Goal: Task Accomplishment & Management: Manage account settings

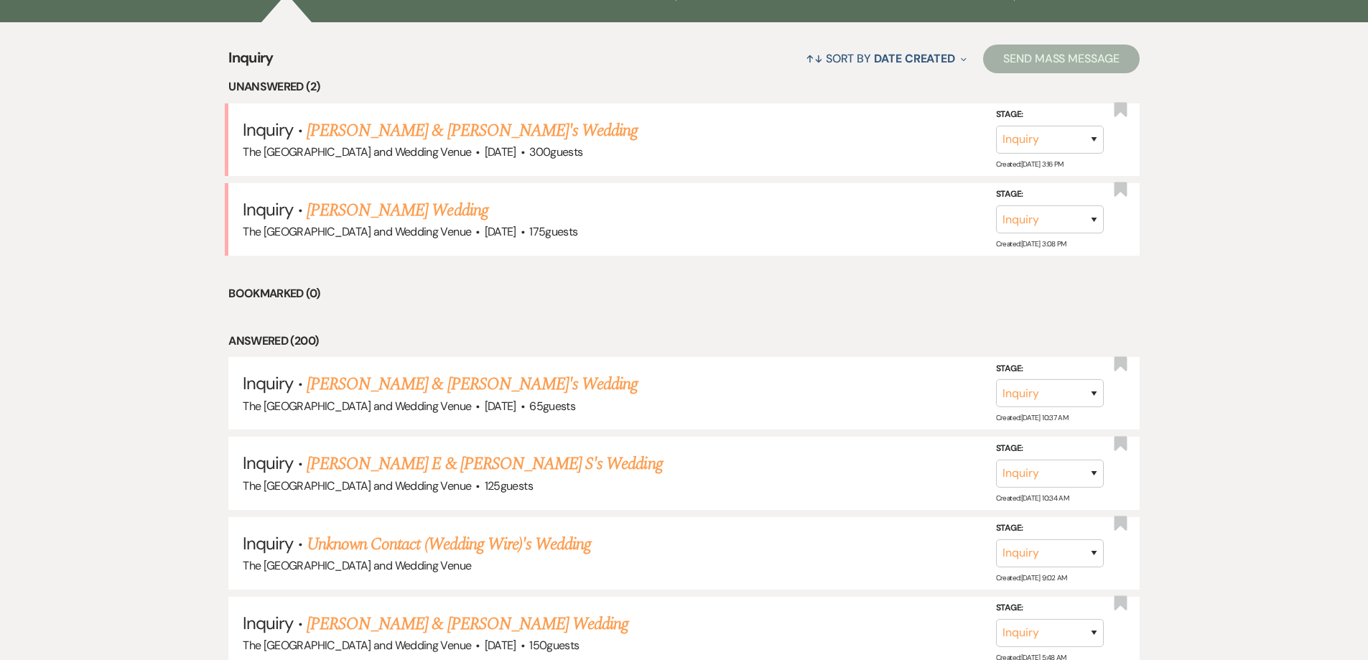
scroll to position [579, 0]
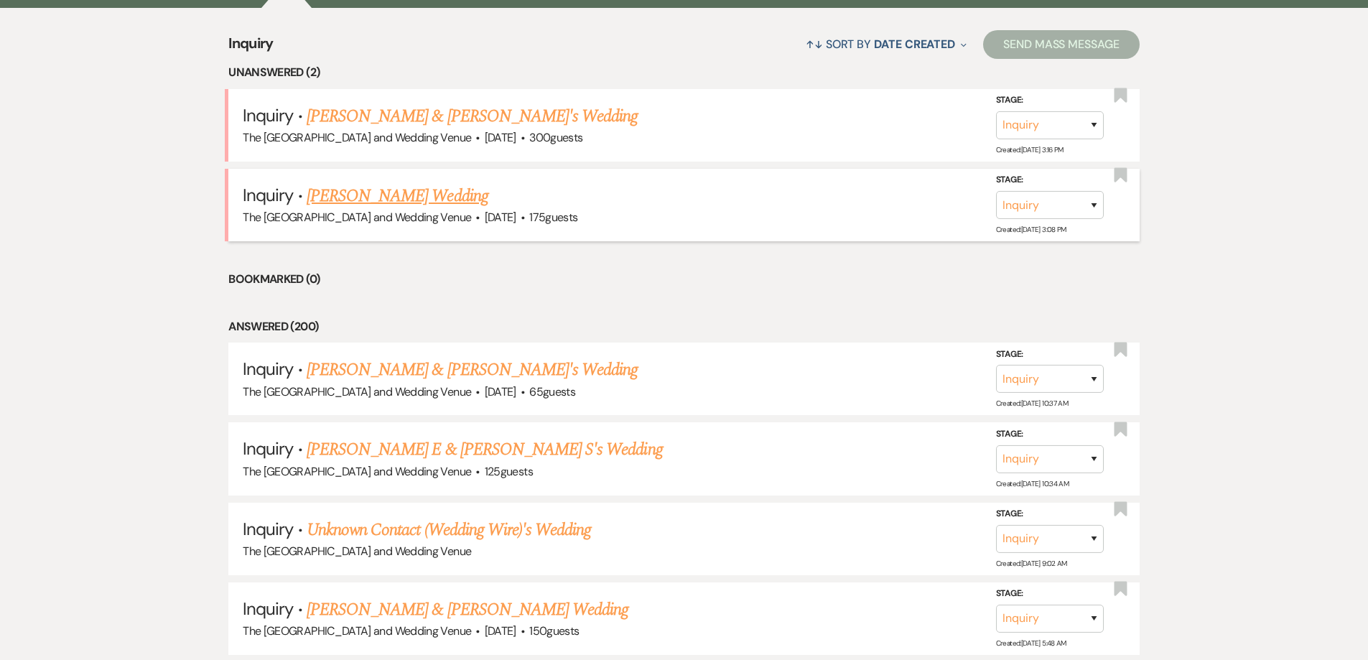
click at [423, 204] on link "Maggie Parra's Wedding" at bounding box center [398, 196] width 182 height 26
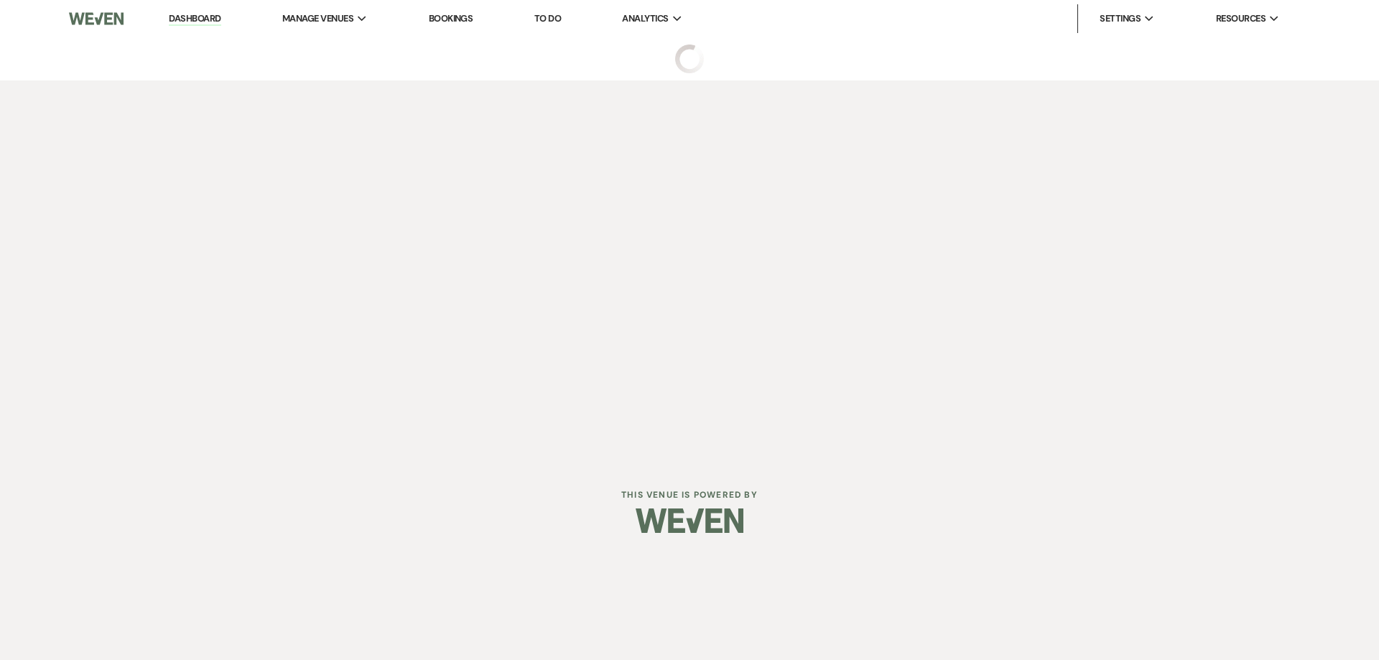
select select "3"
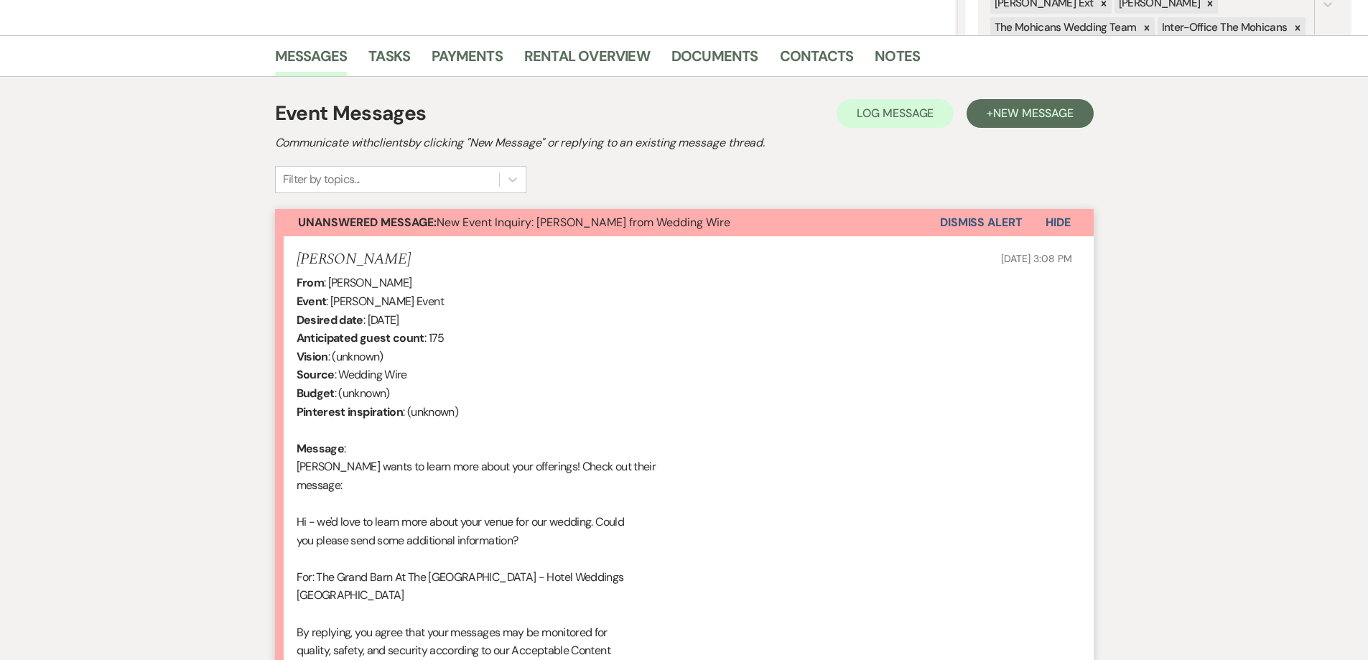
scroll to position [322, 0]
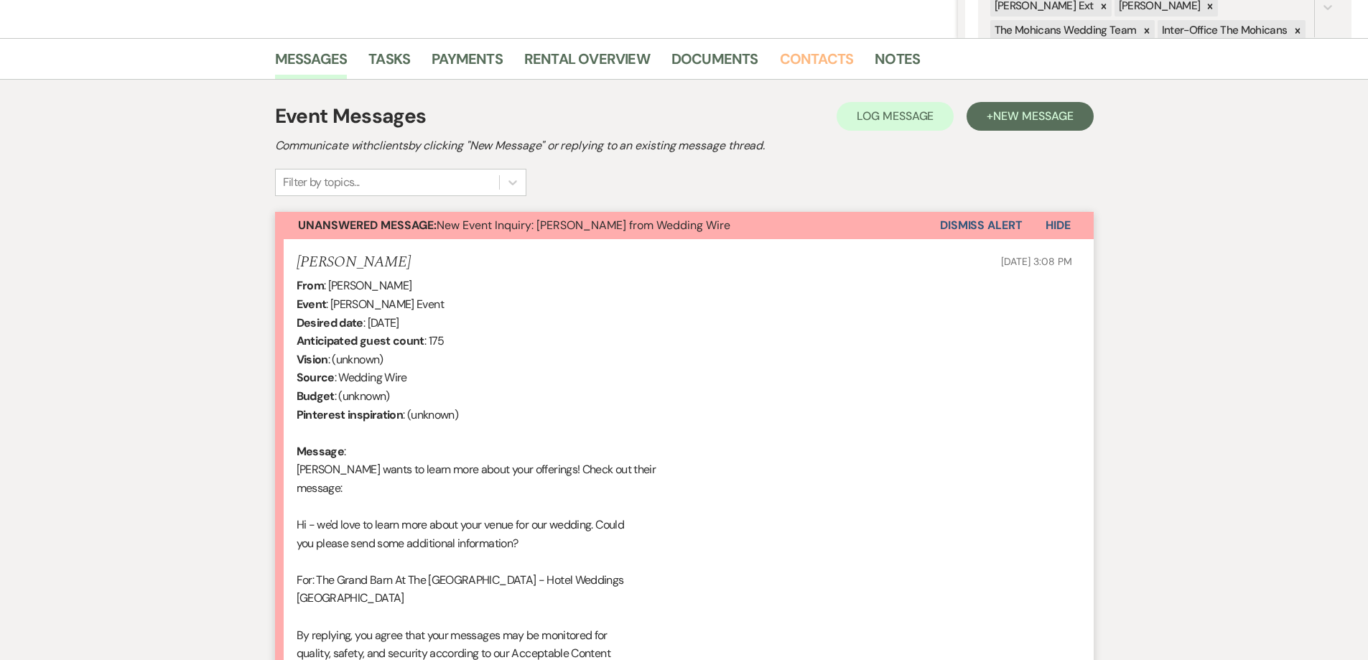
click at [813, 63] on link "Contacts" at bounding box center [817, 63] width 74 height 32
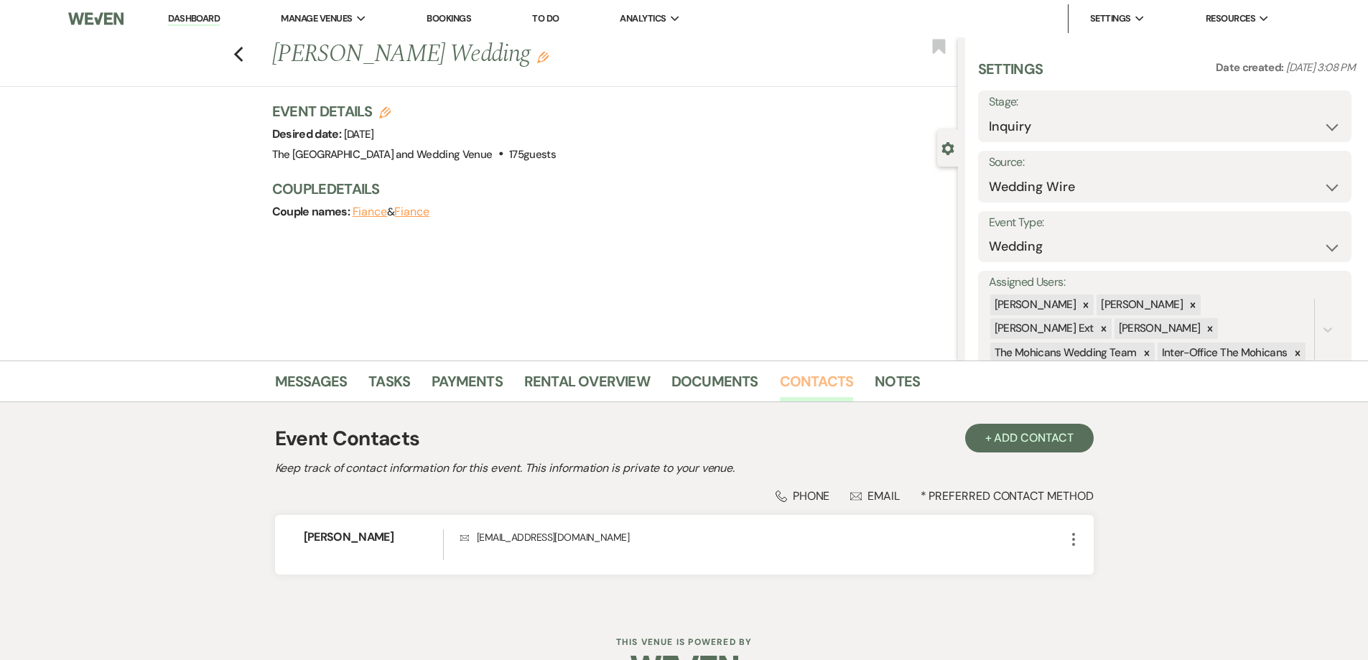
scroll to position [42, 0]
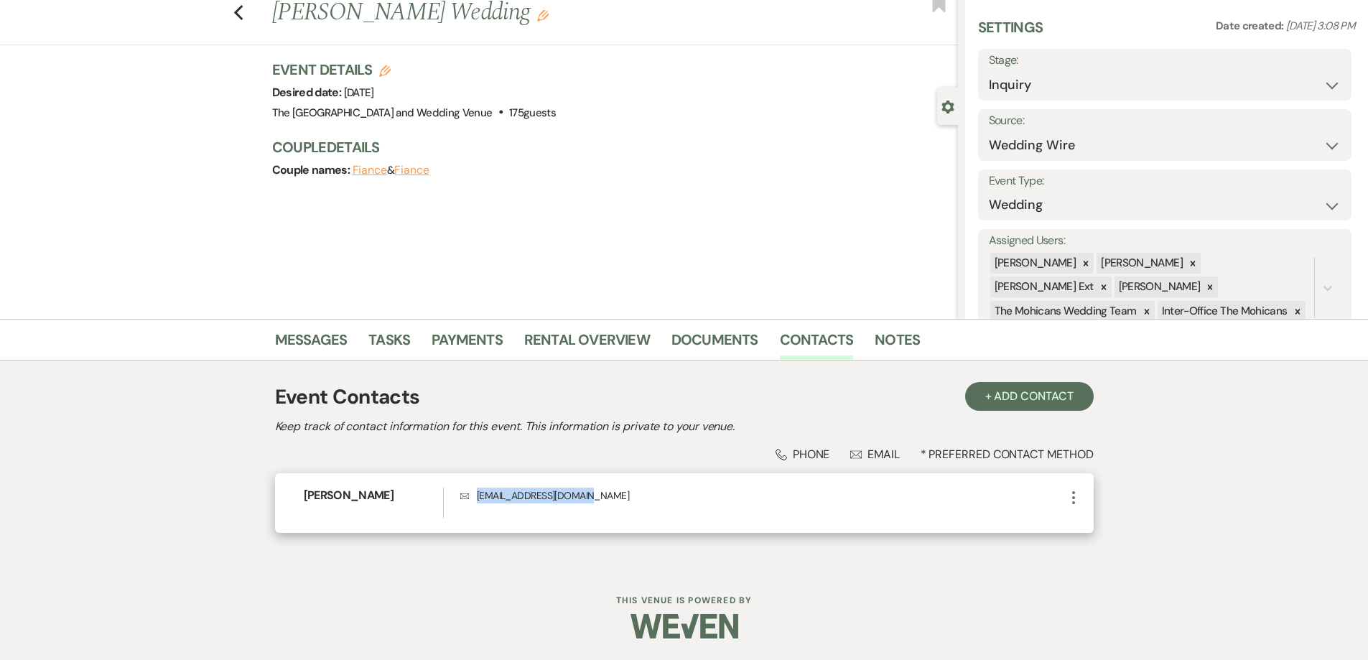
drag, startPoint x: 612, startPoint y: 493, endPoint x: 475, endPoint y: 499, distance: 136.6
click at [475, 499] on p "Envelope maggieparra4@gmail.com" at bounding box center [762, 496] width 604 height 16
copy p "maggieparra4@gmail.com"
click at [317, 341] on link "Messages" at bounding box center [311, 344] width 73 height 32
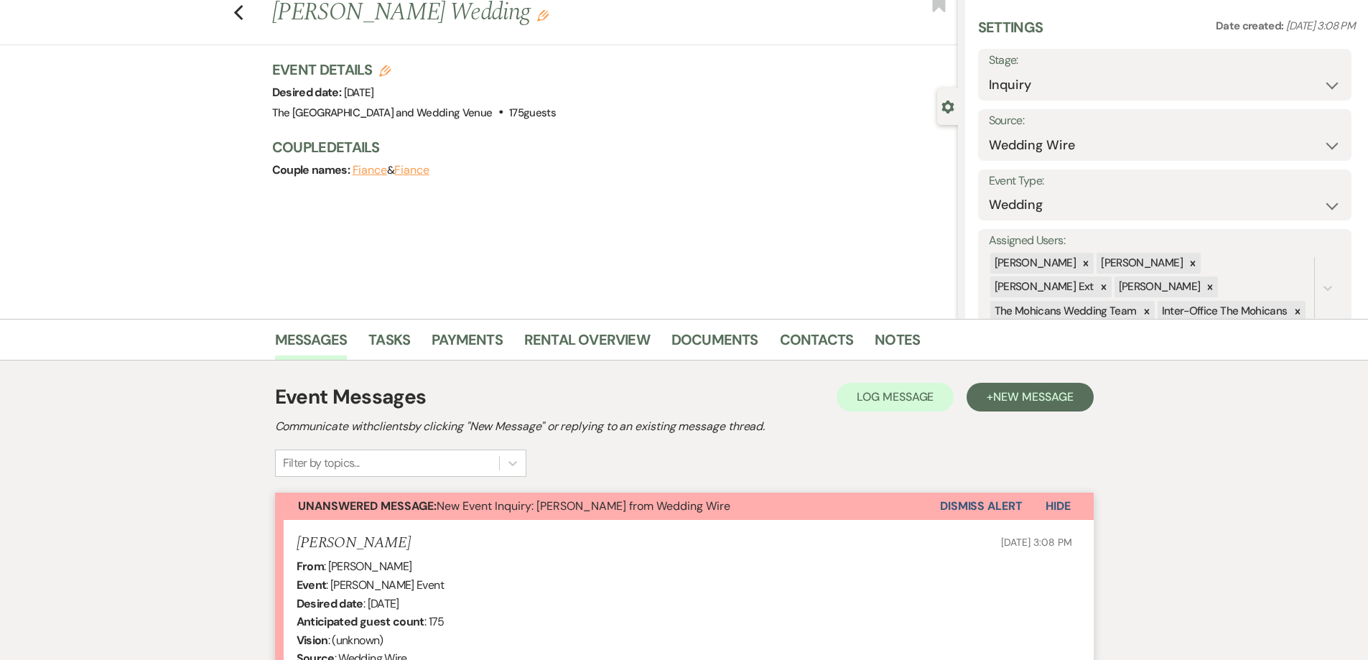
click at [994, 507] on button "Dismiss Alert" at bounding box center [981, 506] width 83 height 27
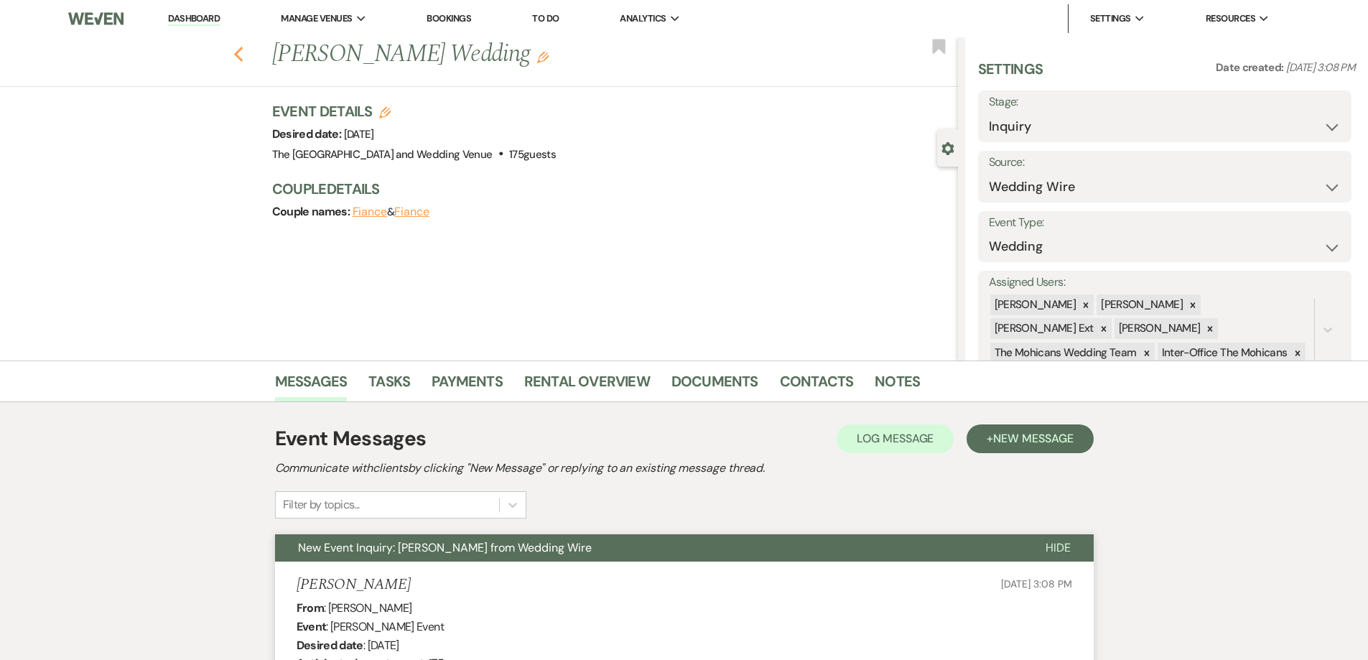
click at [244, 53] on icon "Previous" at bounding box center [238, 54] width 11 height 17
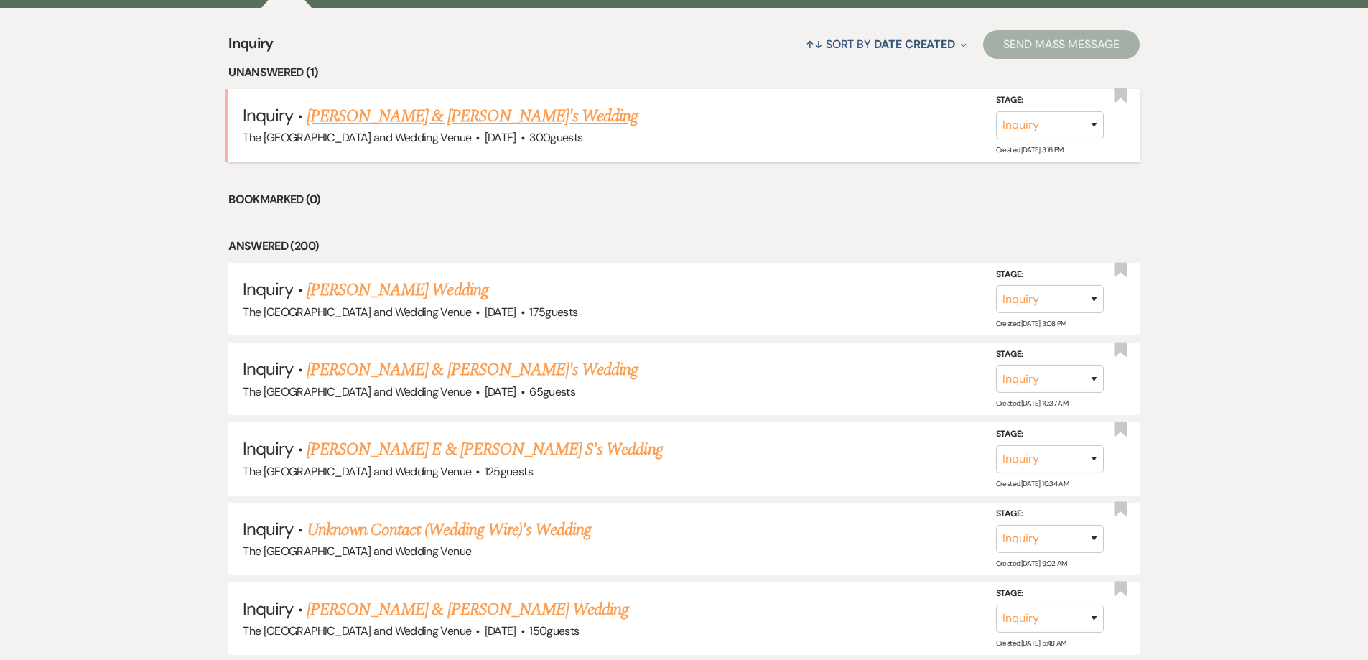
click at [503, 118] on link "Elijah Ratliff & Aliyah Hiram's Wedding" at bounding box center [473, 116] width 332 height 26
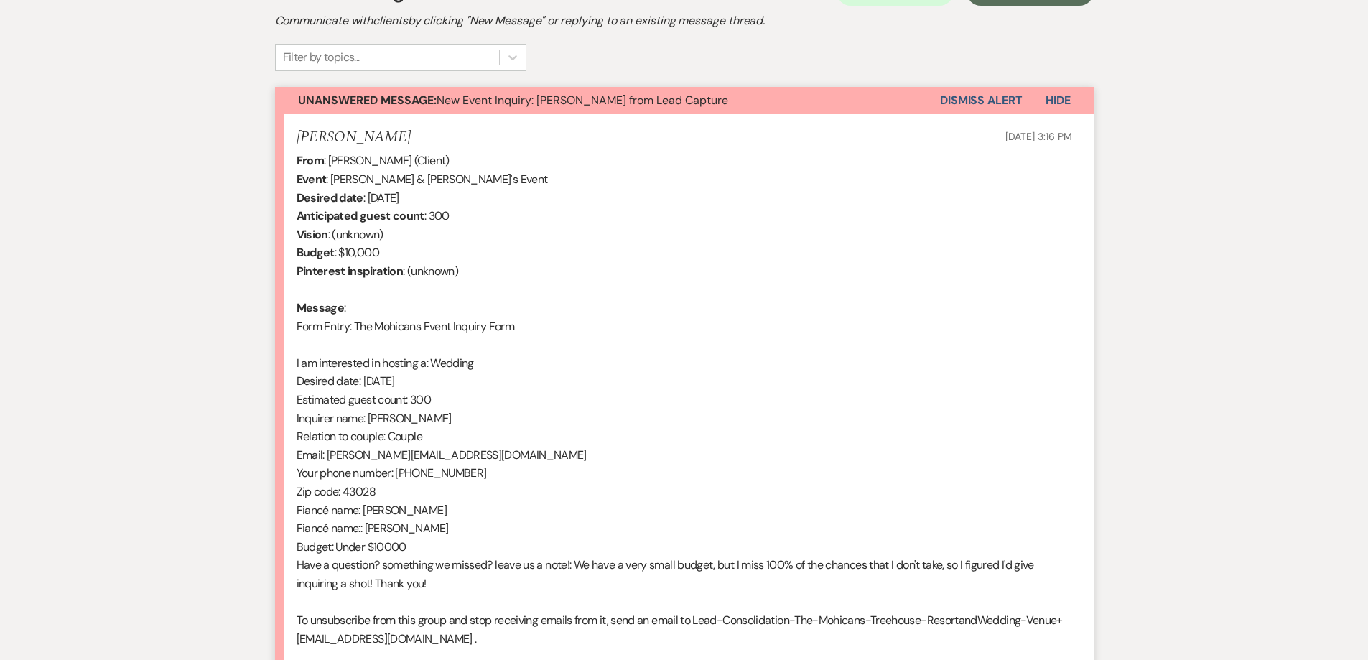
scroll to position [451, 0]
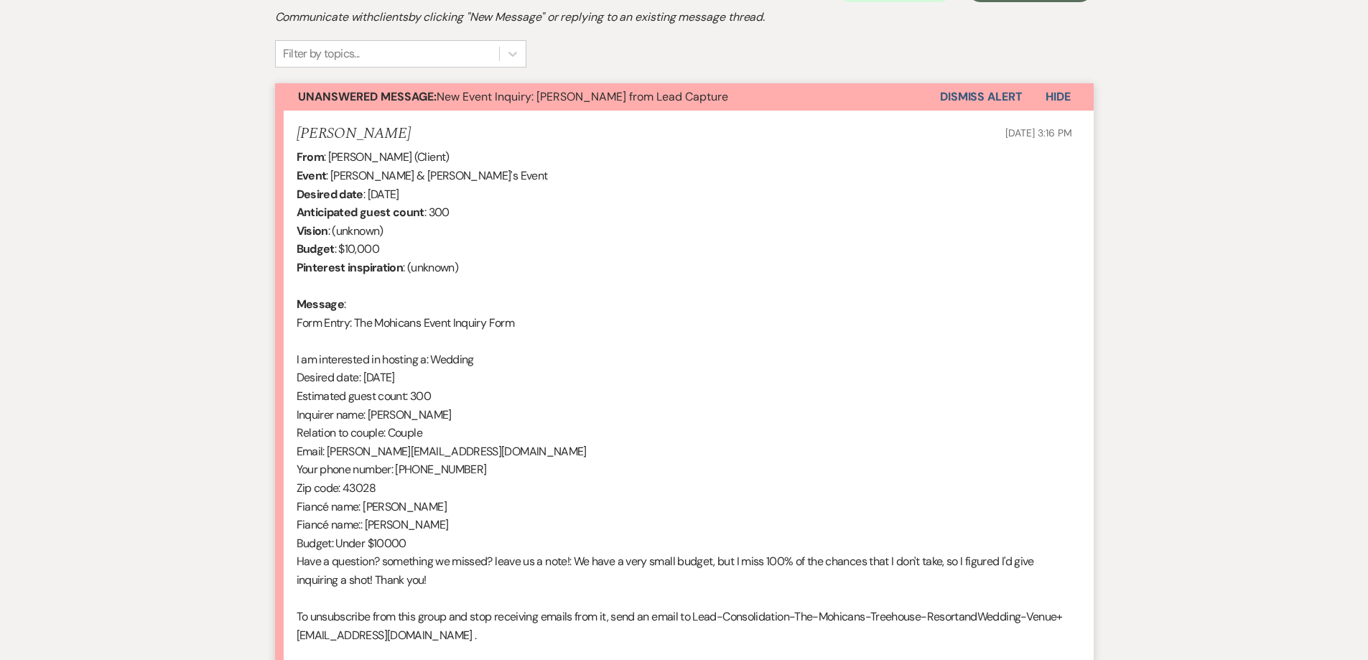
click at [987, 98] on button "Dismiss Alert" at bounding box center [981, 96] width 83 height 27
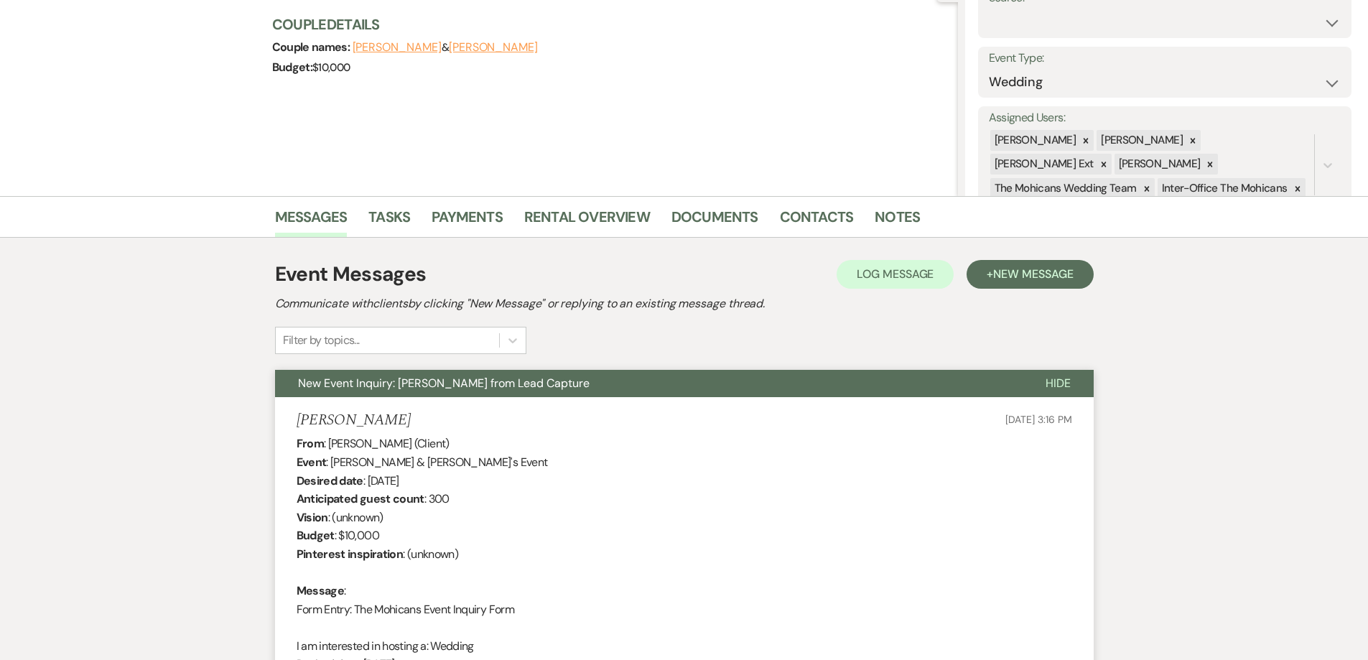
scroll to position [0, 0]
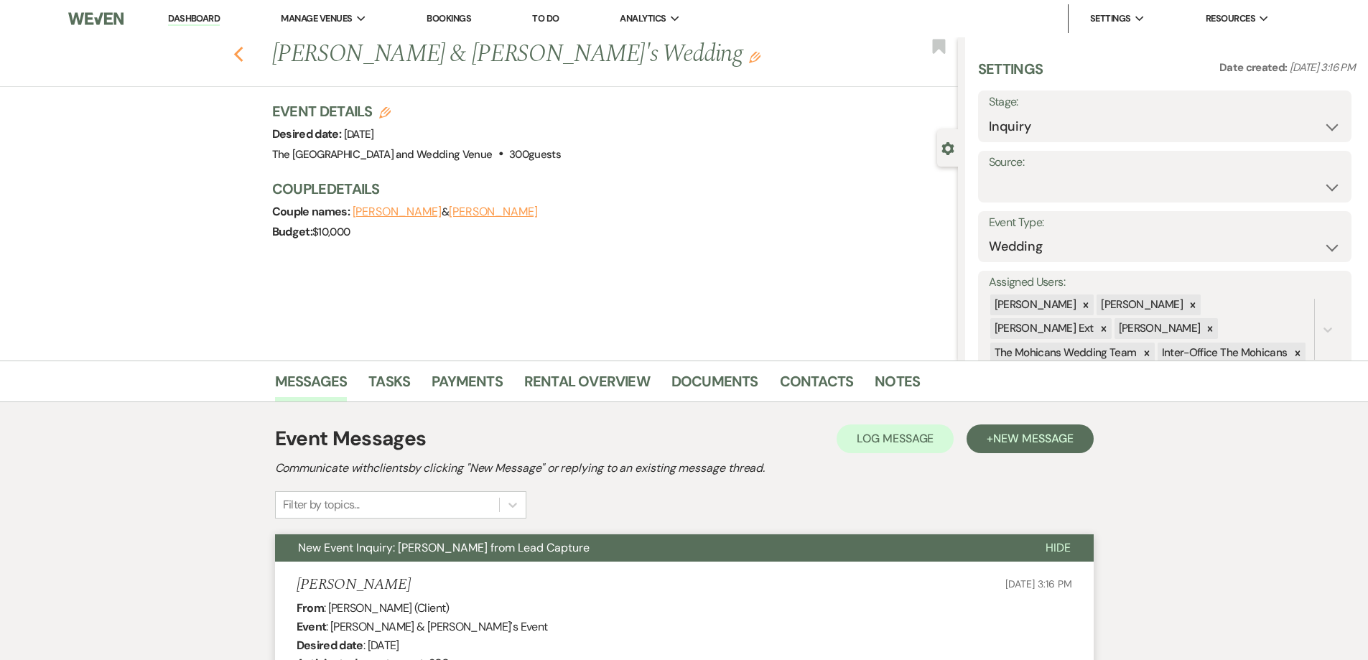
click at [243, 52] on use "button" at bounding box center [237, 55] width 9 height 16
